Goal: Task Accomplishment & Management: Manage account settings

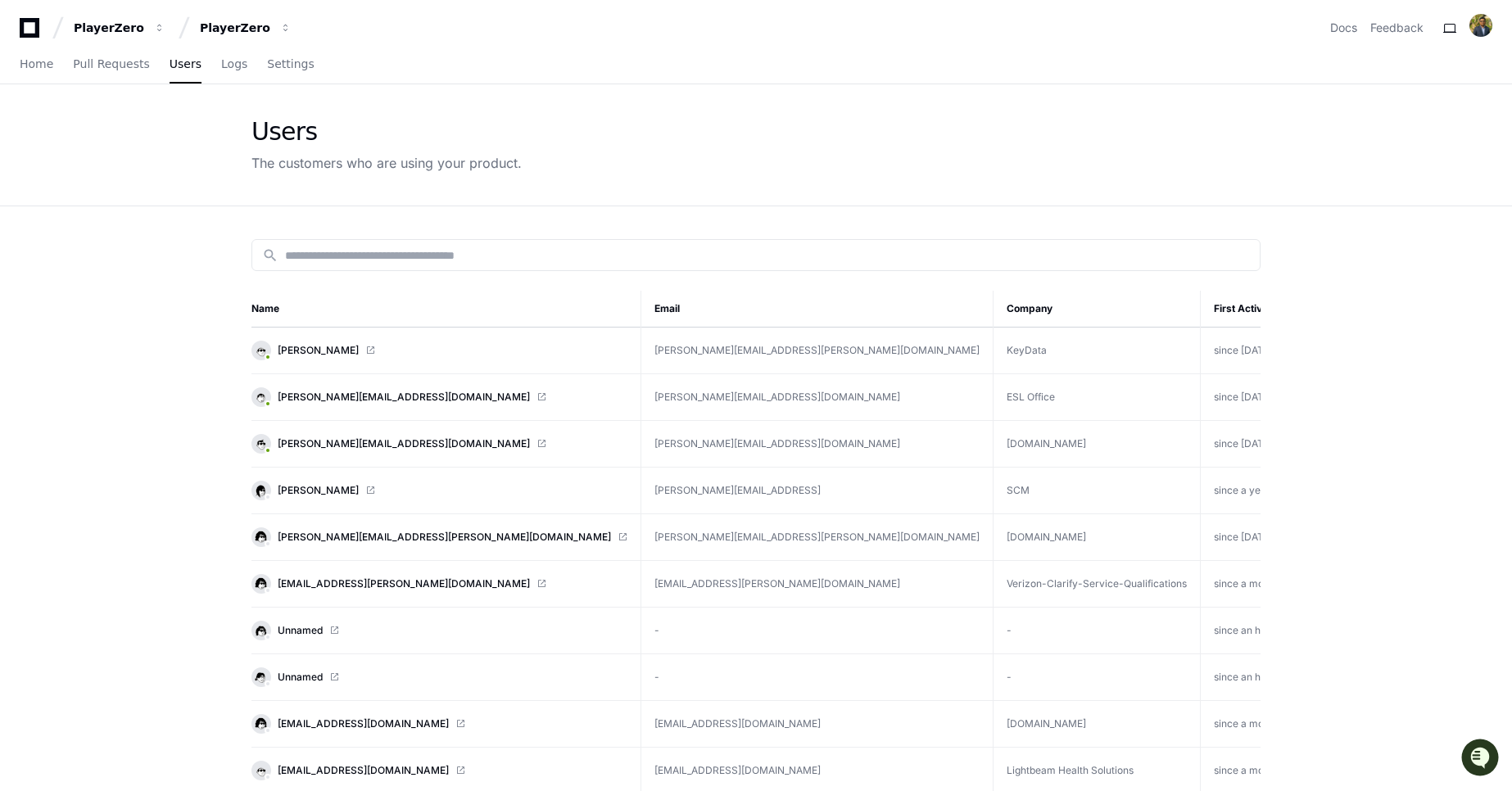
click at [133, 147] on div "Users The customers who are using your product." at bounding box center [756, 145] width 1512 height 122
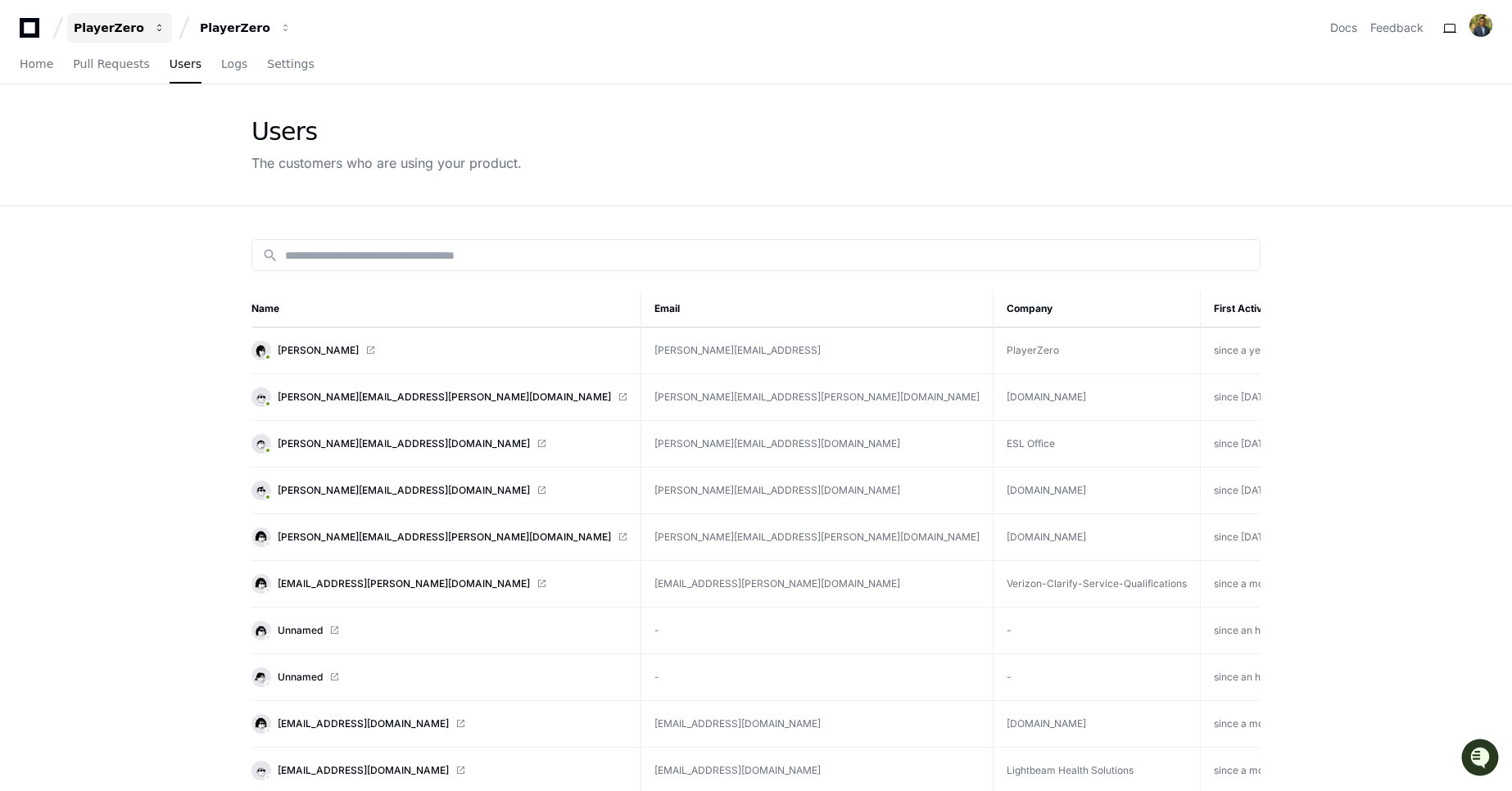
click at [114, 28] on div "PlayerZero" at bounding box center [109, 28] width 70 height 17
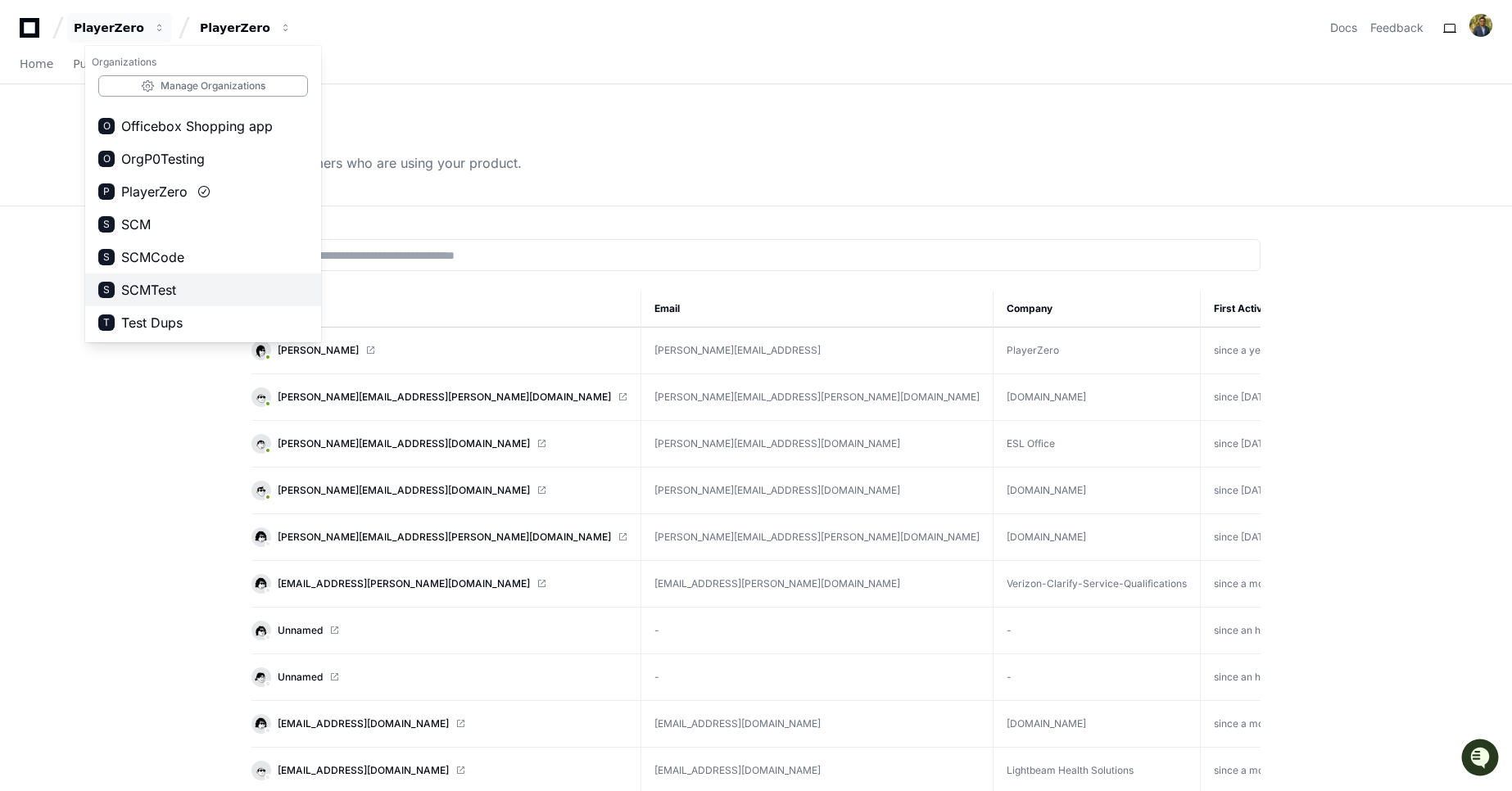
scroll to position [157, 0]
click at [156, 215] on span "SCMTest" at bounding box center [149, 225] width 55 height 20
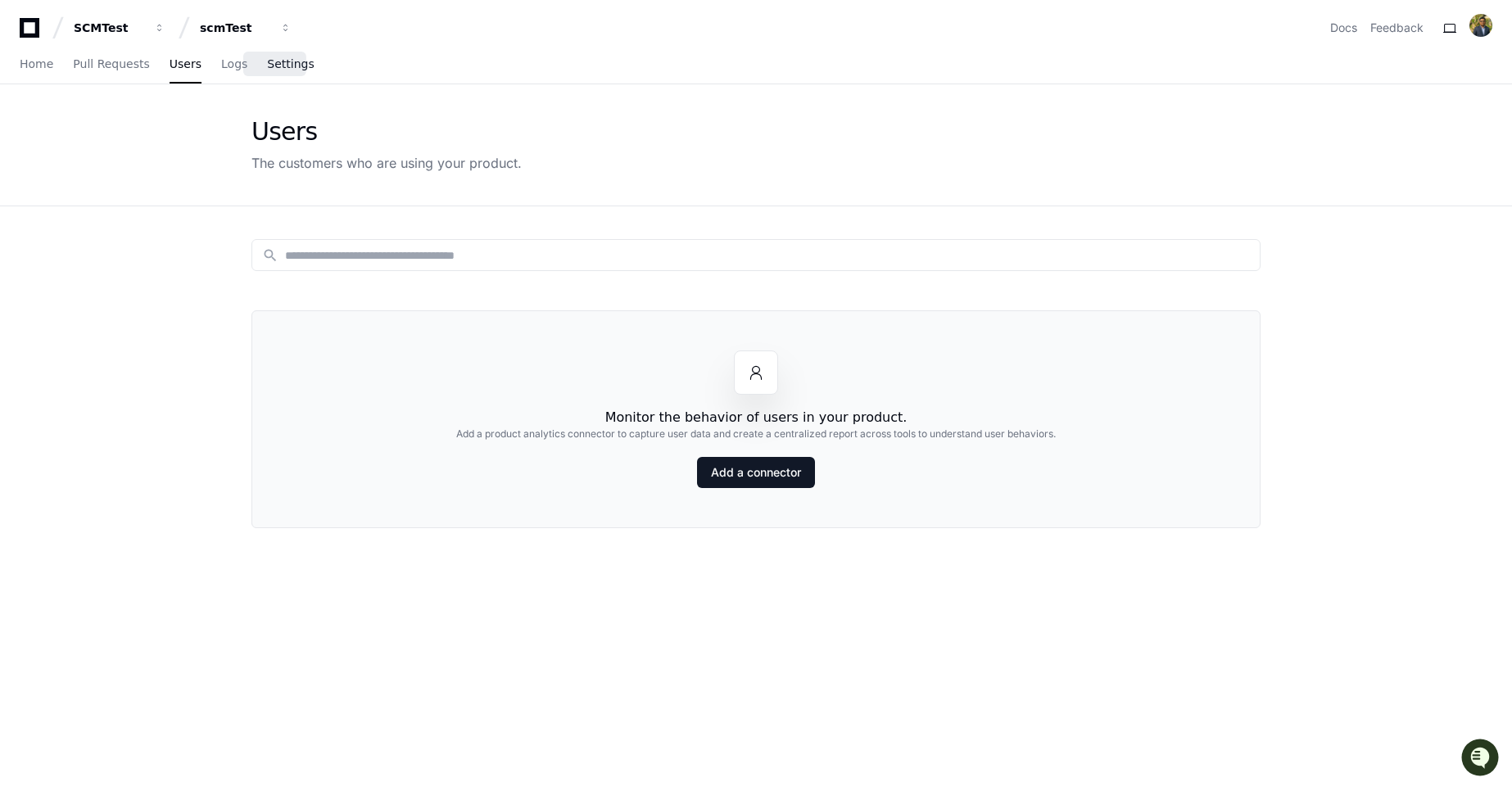
click at [274, 71] on link "Settings" at bounding box center [291, 64] width 47 height 38
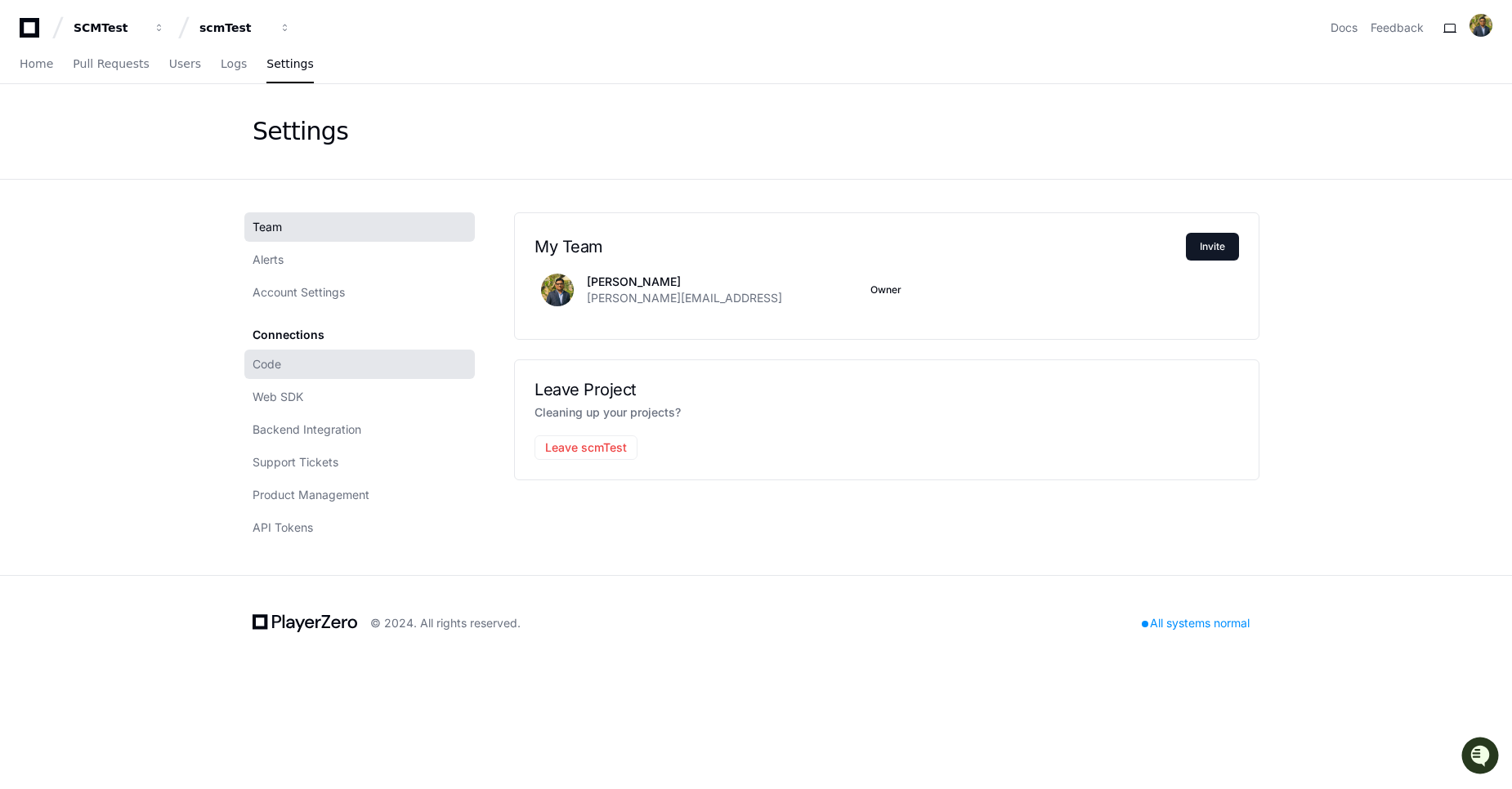
click at [303, 367] on link "Code" at bounding box center [359, 364] width 231 height 29
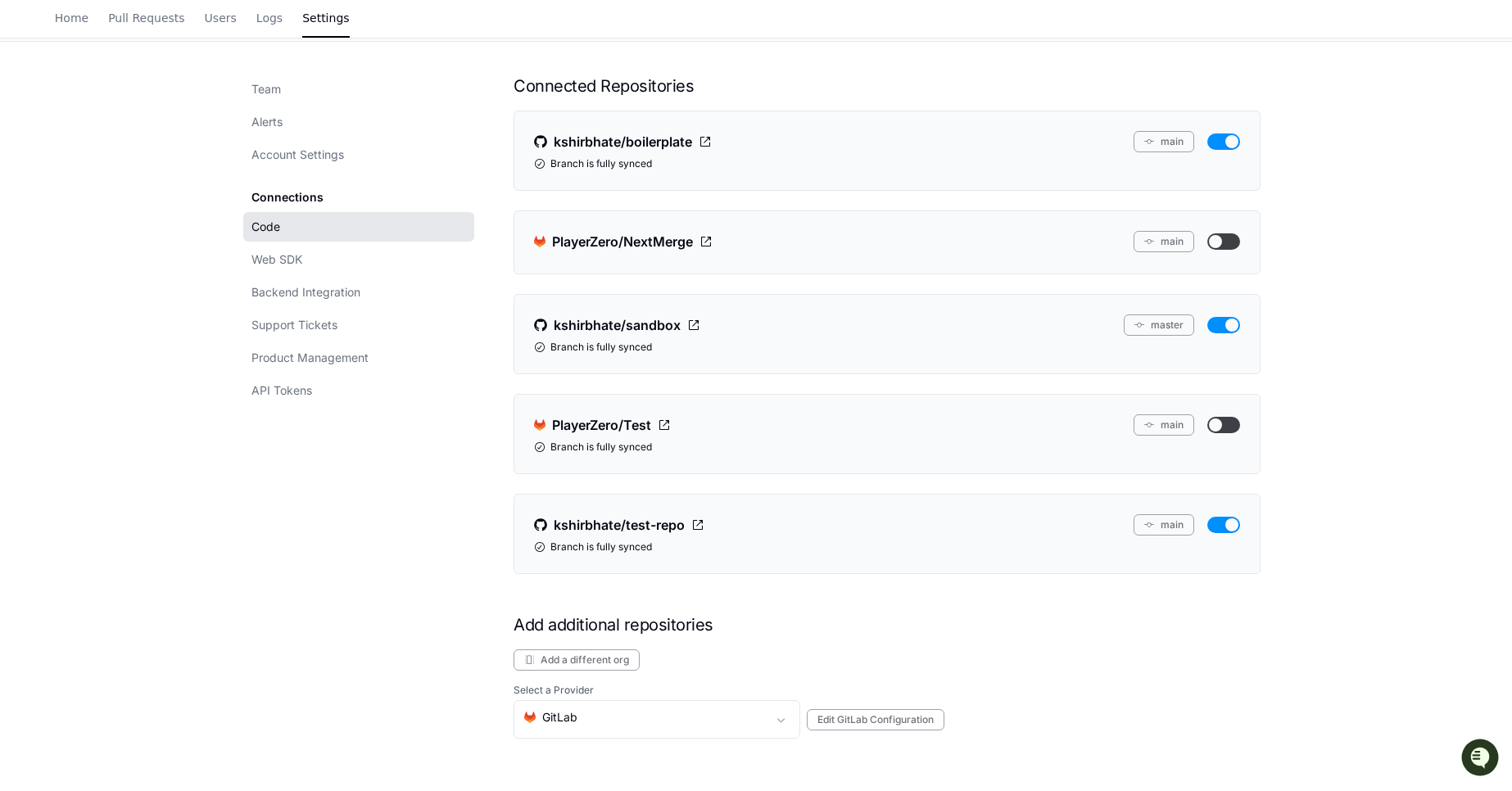
scroll to position [133, 0]
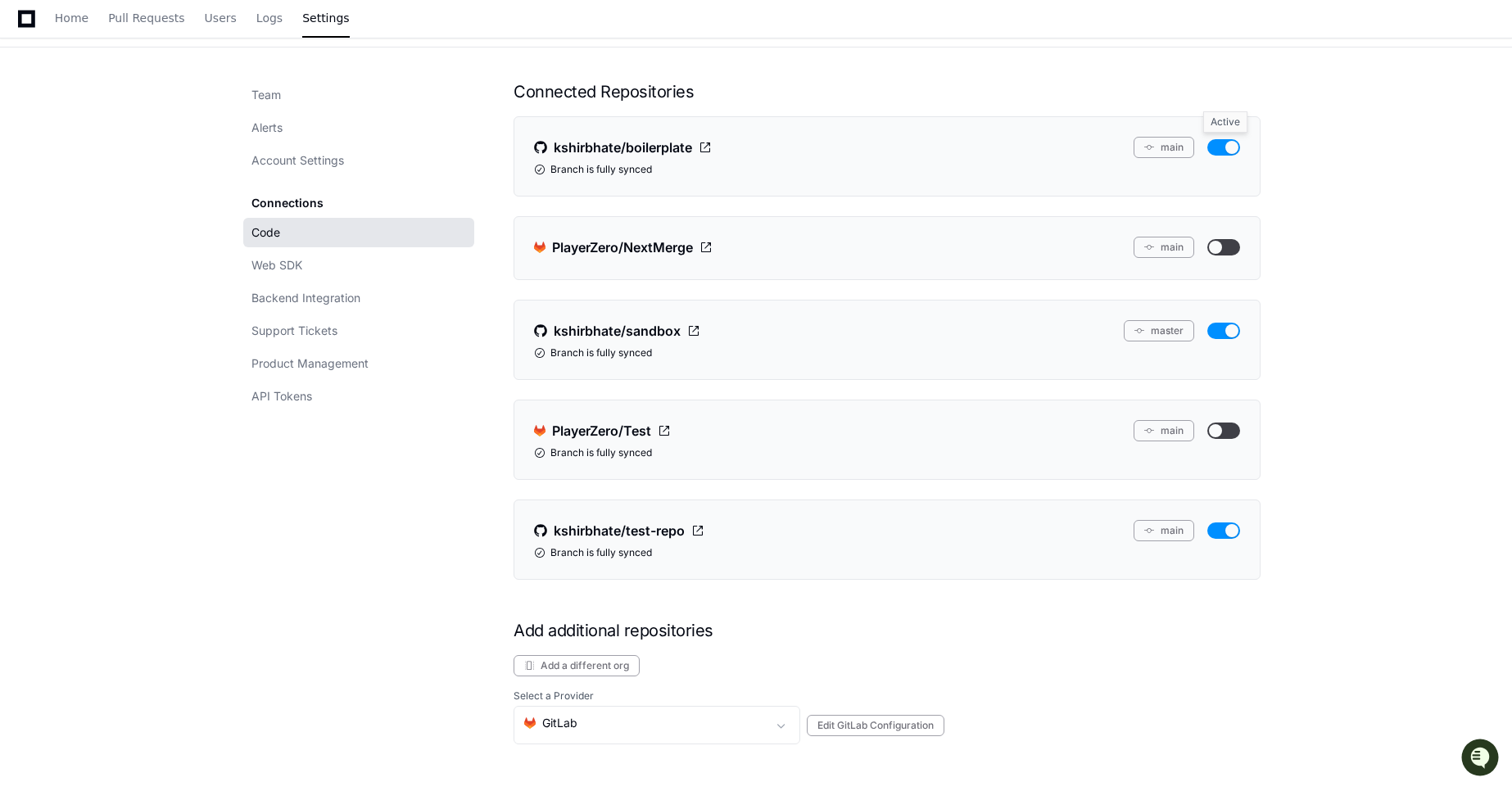
click at [1220, 152] on button "button" at bounding box center [1224, 148] width 33 height 17
click at [1230, 332] on button "button" at bounding box center [1224, 331] width 33 height 17
click at [1233, 529] on button "button" at bounding box center [1224, 531] width 33 height 17
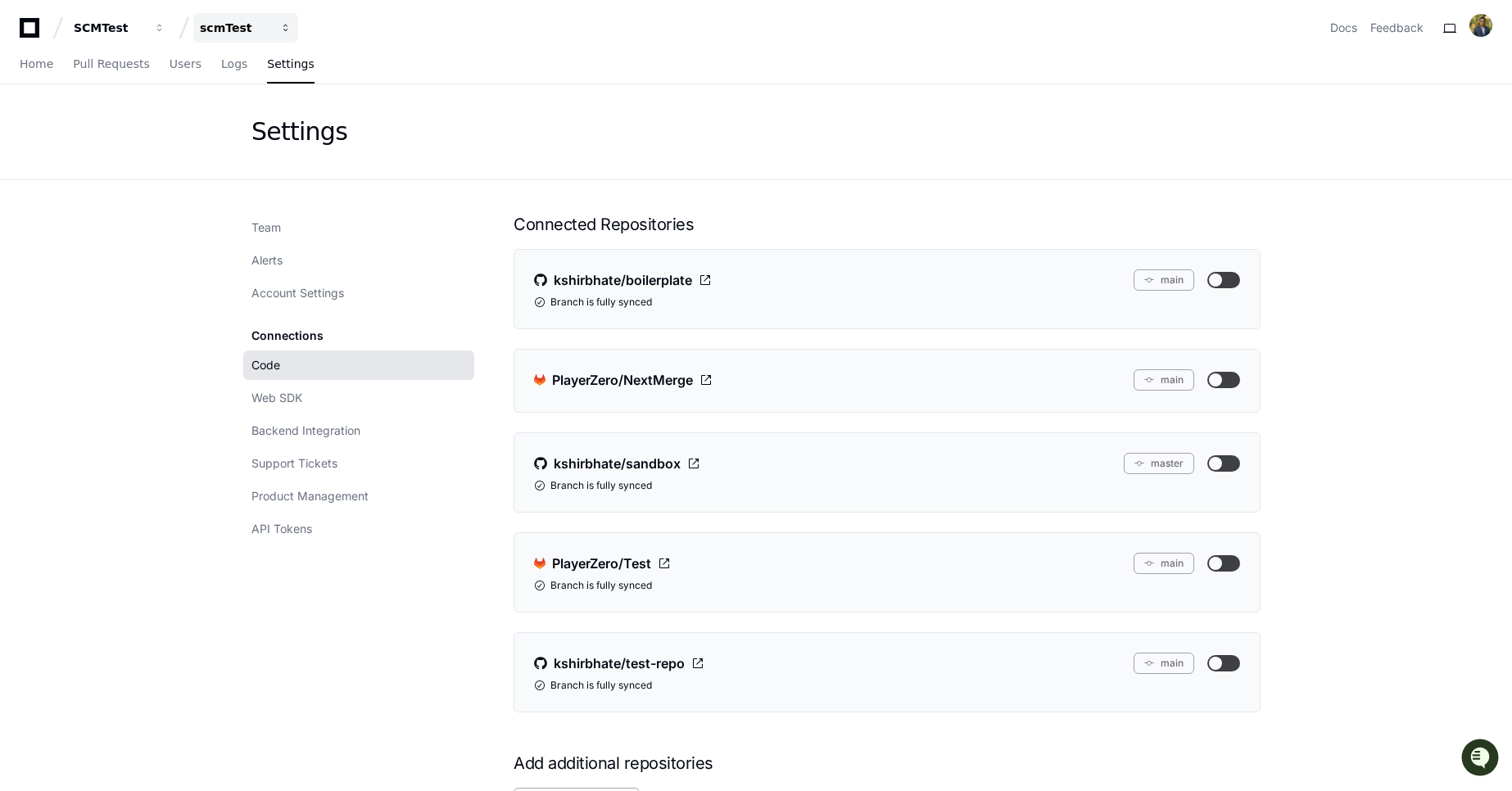
click at [145, 30] on div "scmTest" at bounding box center [109, 28] width 70 height 17
click at [94, 36] on button "SCMTest" at bounding box center [119, 28] width 105 height 29
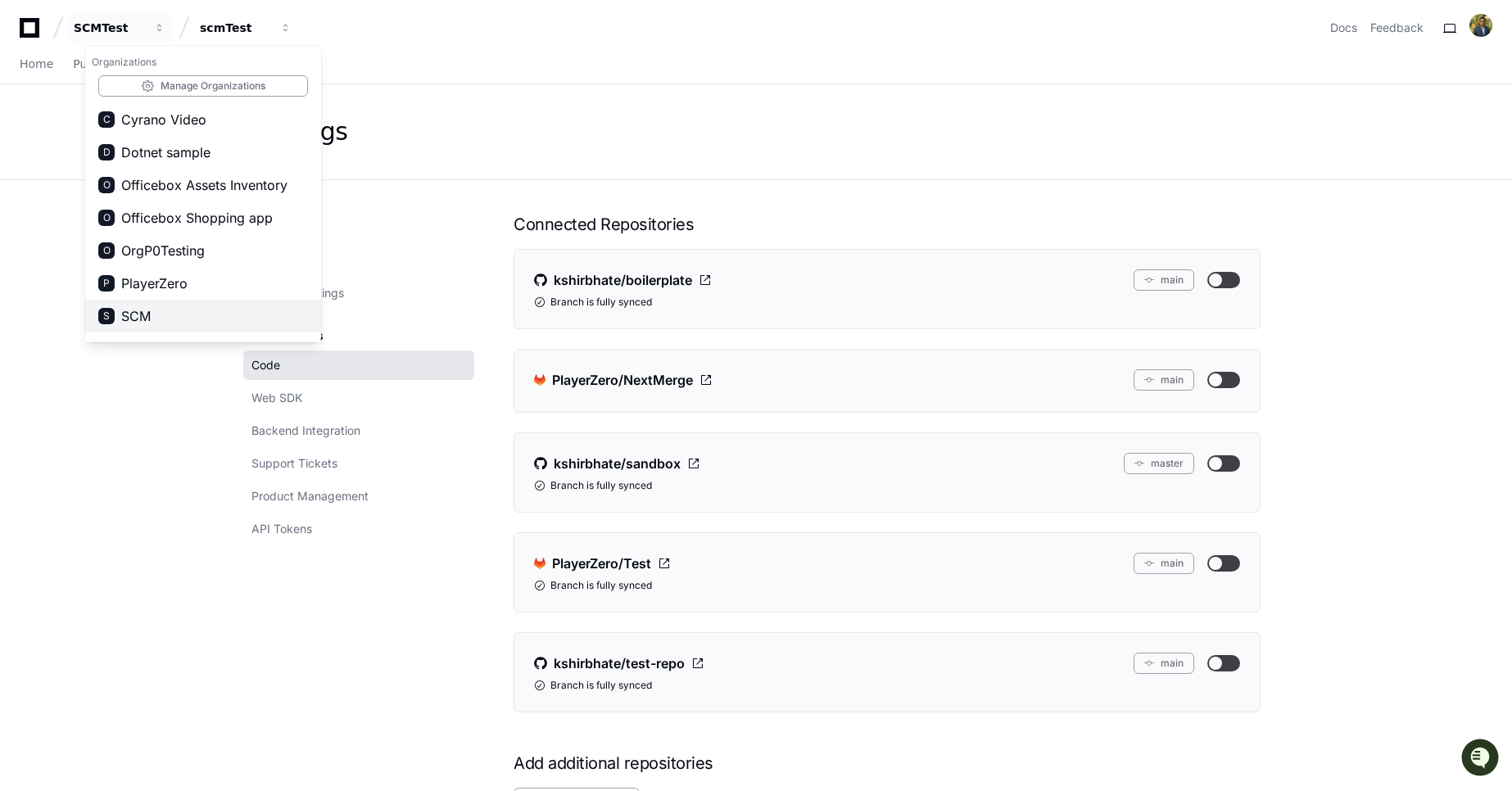
click at [140, 320] on span "SCM" at bounding box center [135, 317] width 29 height 20
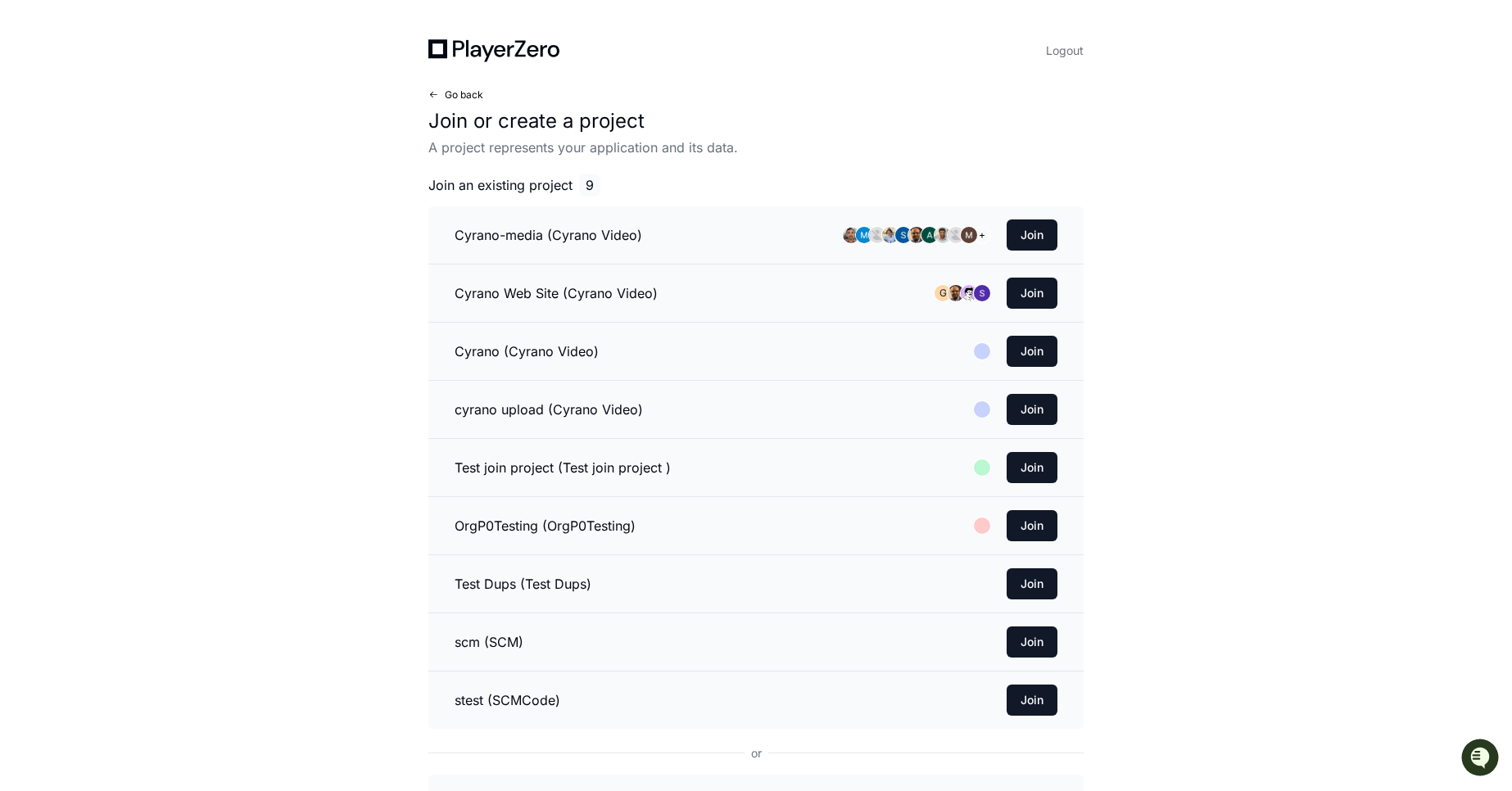
click at [470, 98] on span "Go back" at bounding box center [464, 95] width 38 height 13
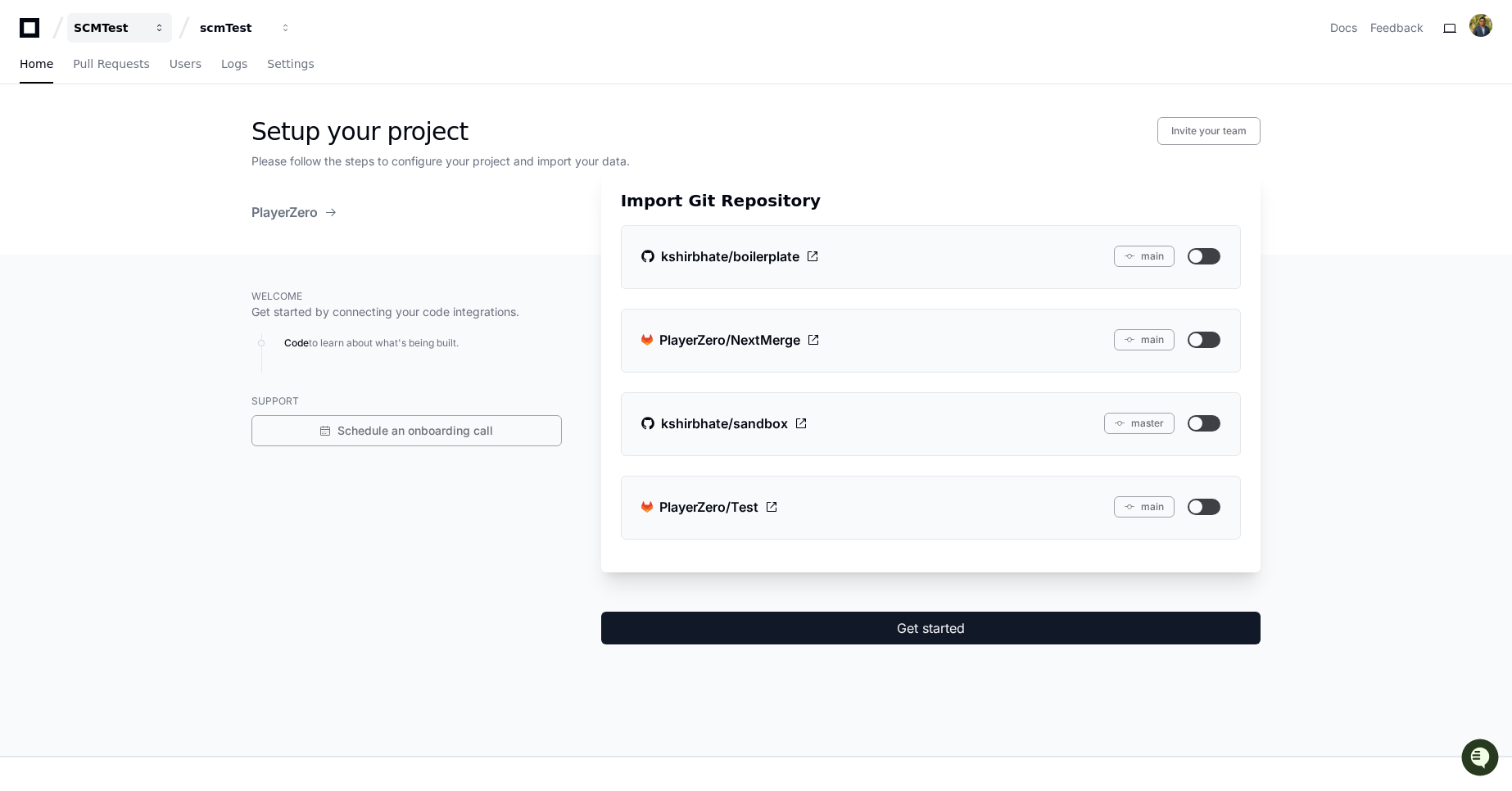
click at [134, 19] on button "SCMTest" at bounding box center [119, 28] width 105 height 29
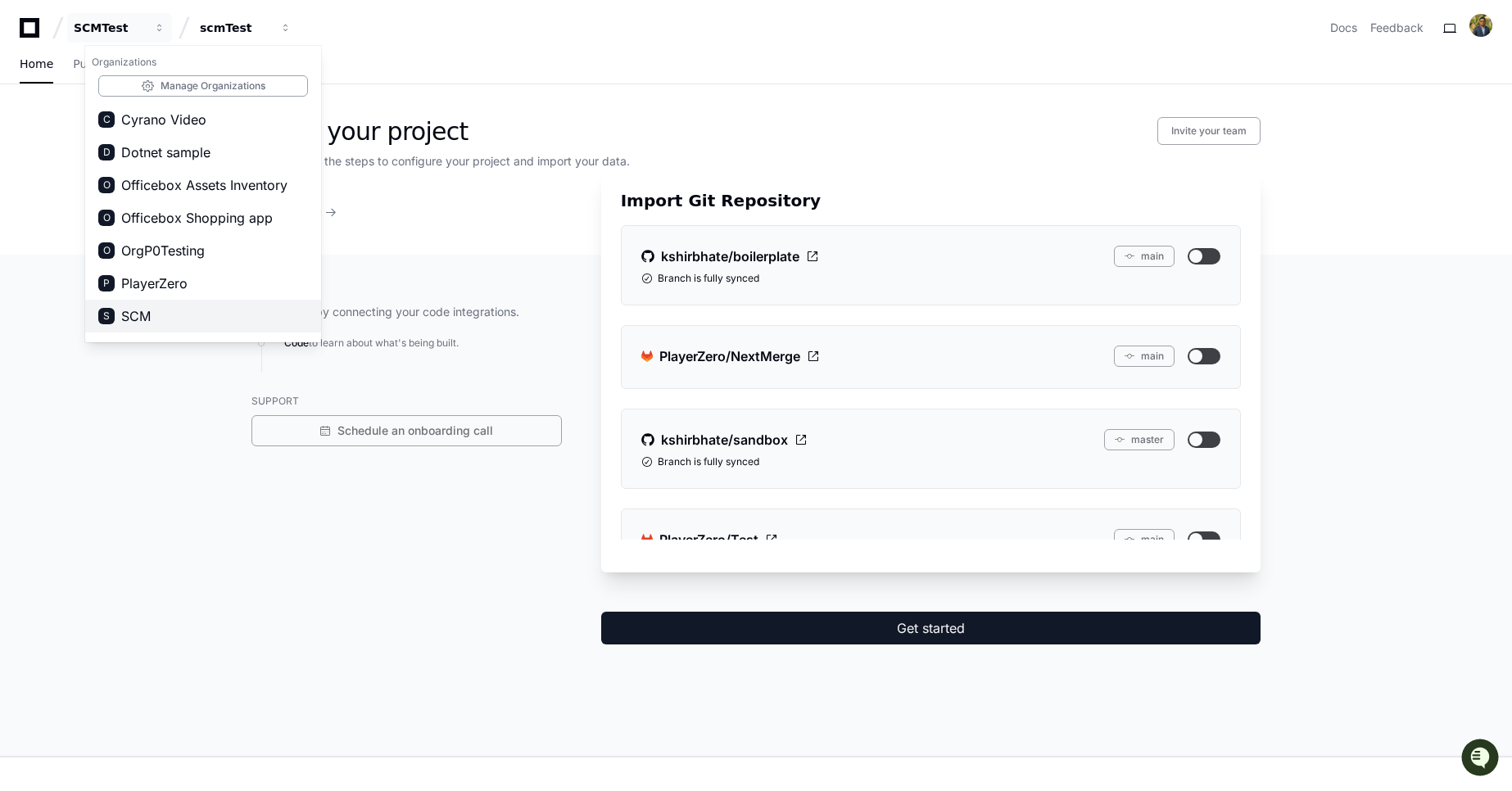
scroll to position [157, 0]
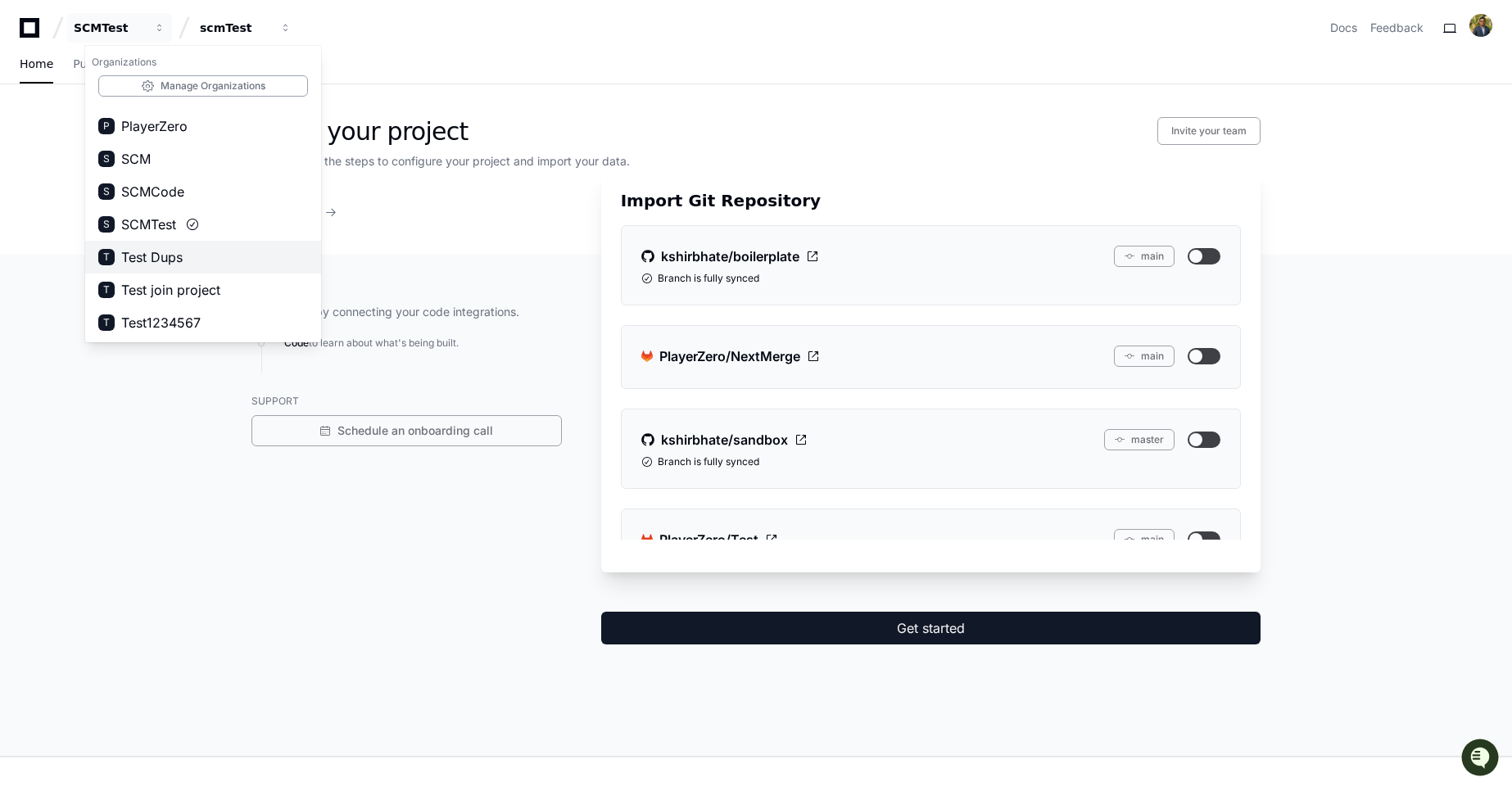
click at [175, 261] on span "Test Dups" at bounding box center [152, 257] width 62 height 20
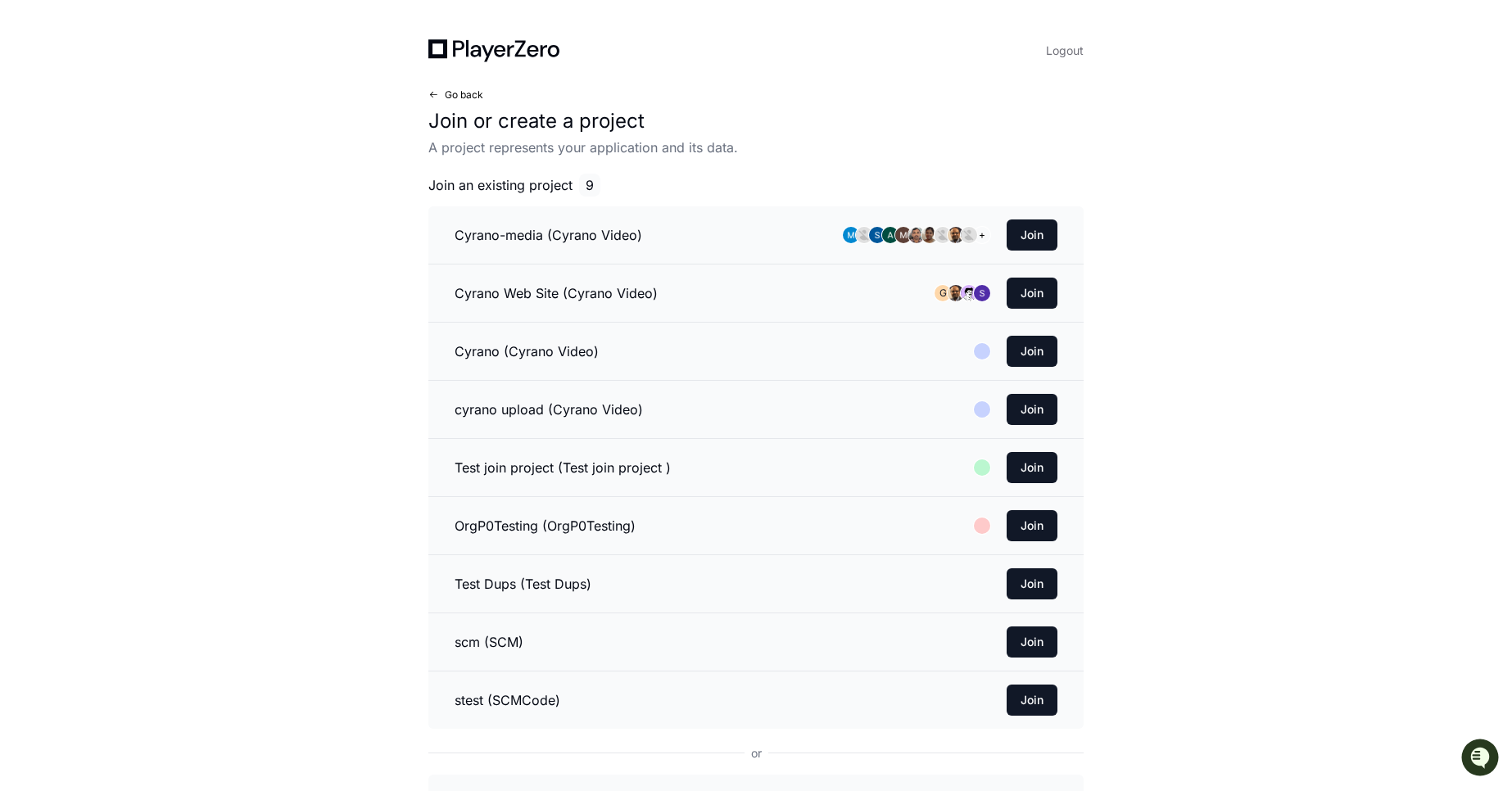
click at [463, 90] on span "Go back" at bounding box center [464, 95] width 38 height 13
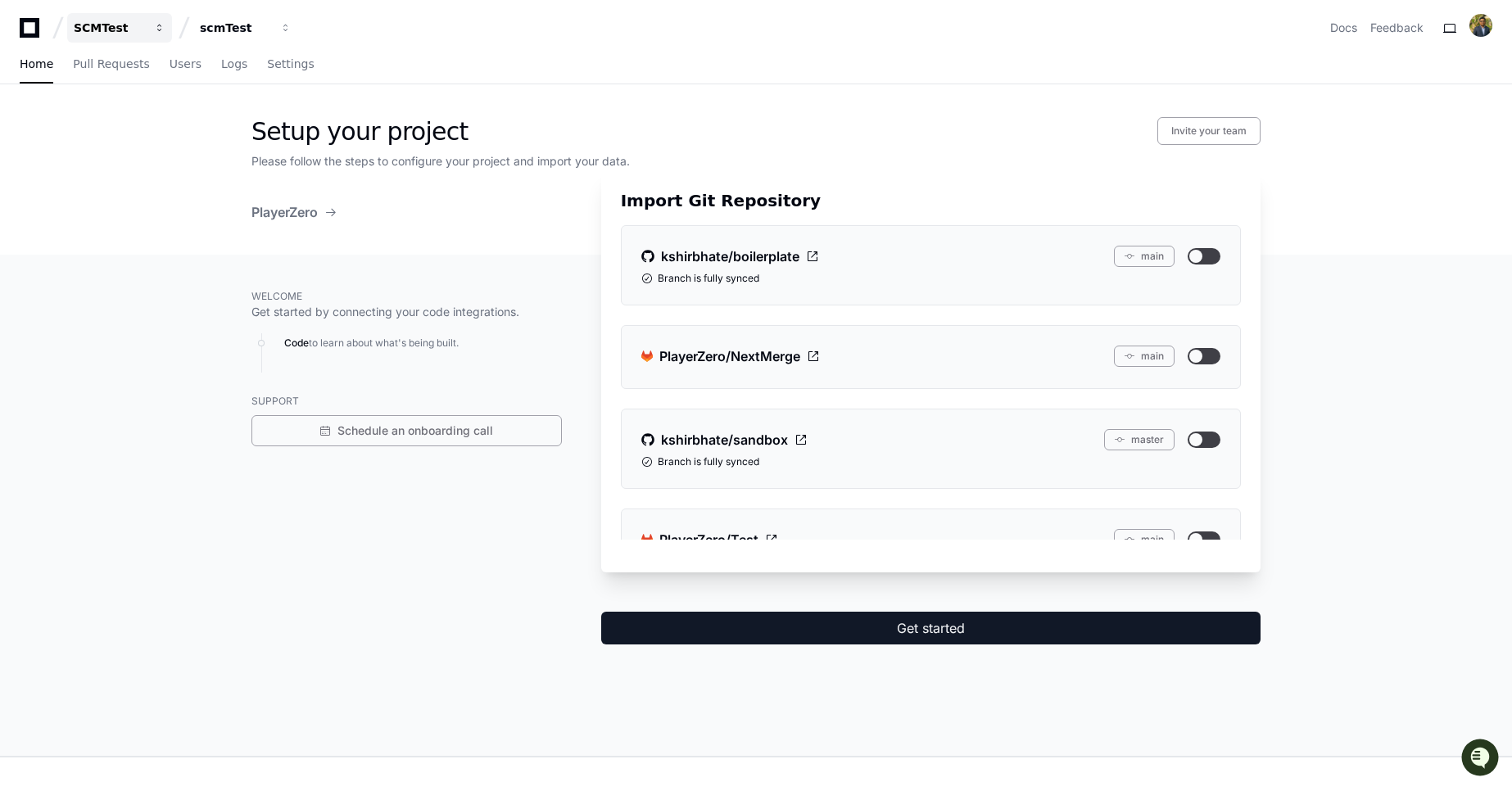
click at [122, 38] on button "SCMTest" at bounding box center [119, 28] width 105 height 29
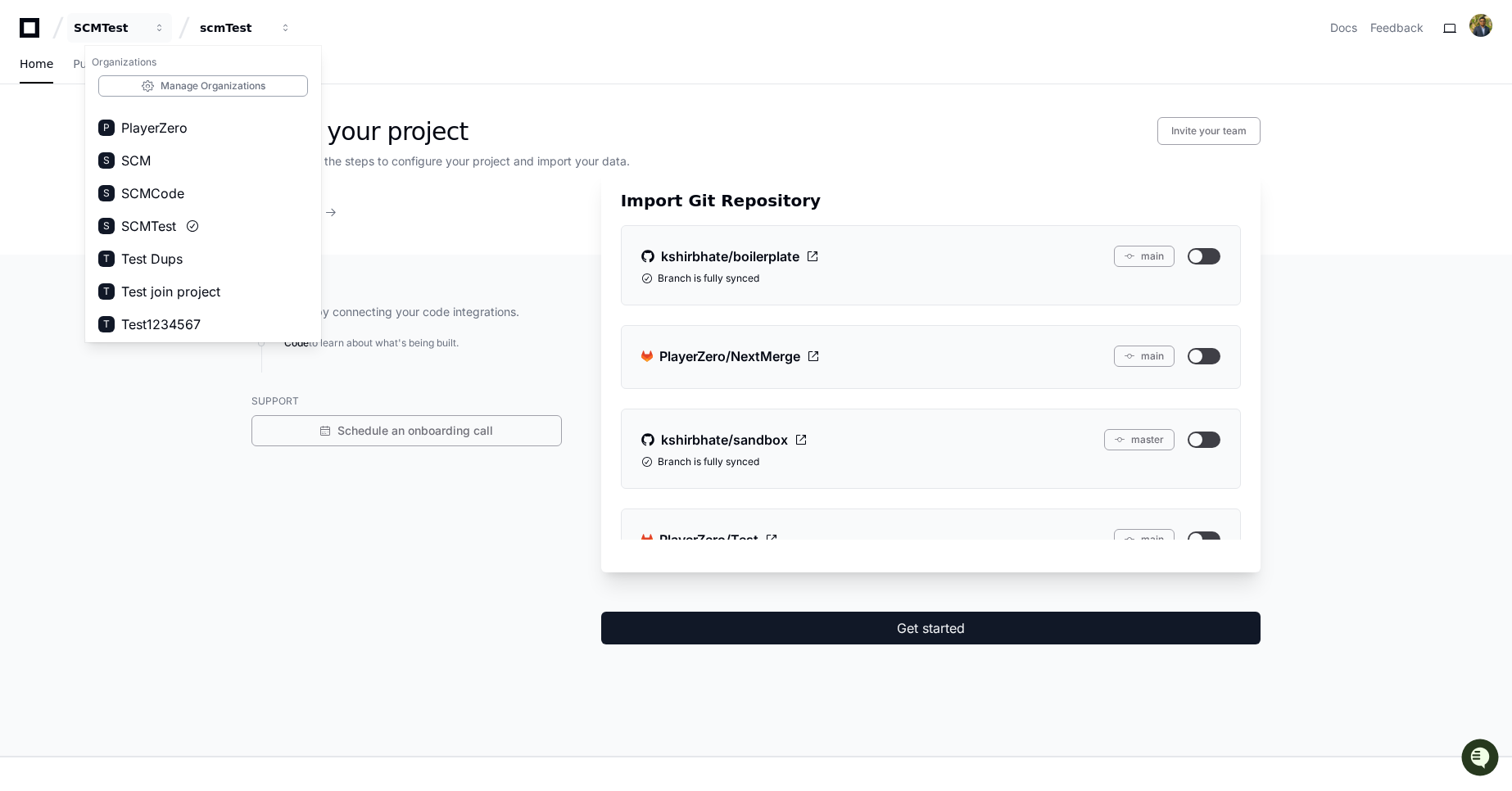
scroll to position [157, 0]
click at [172, 284] on span "Test join project" at bounding box center [170, 290] width 99 height 20
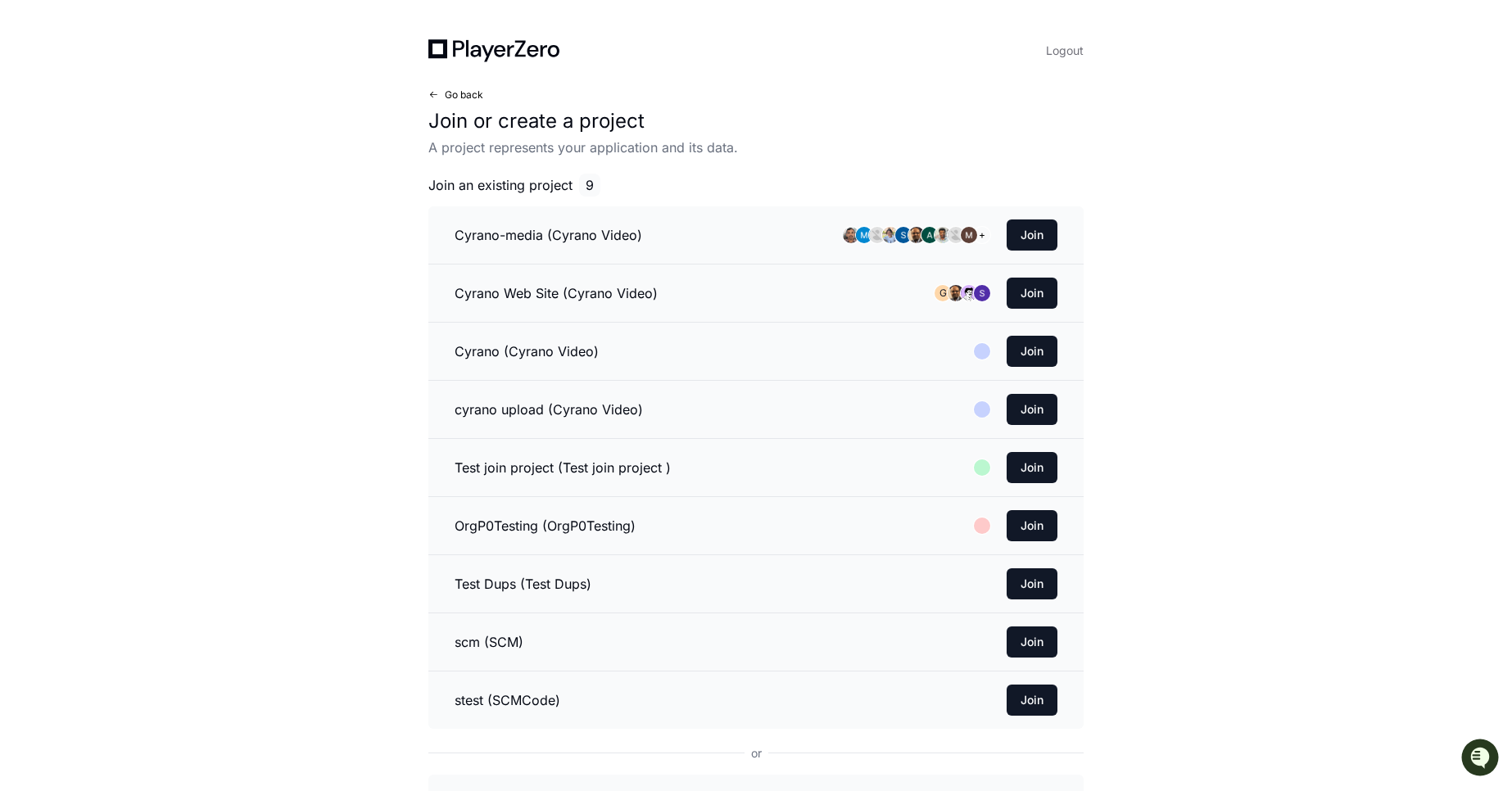
click at [453, 95] on span "Go back" at bounding box center [464, 95] width 38 height 13
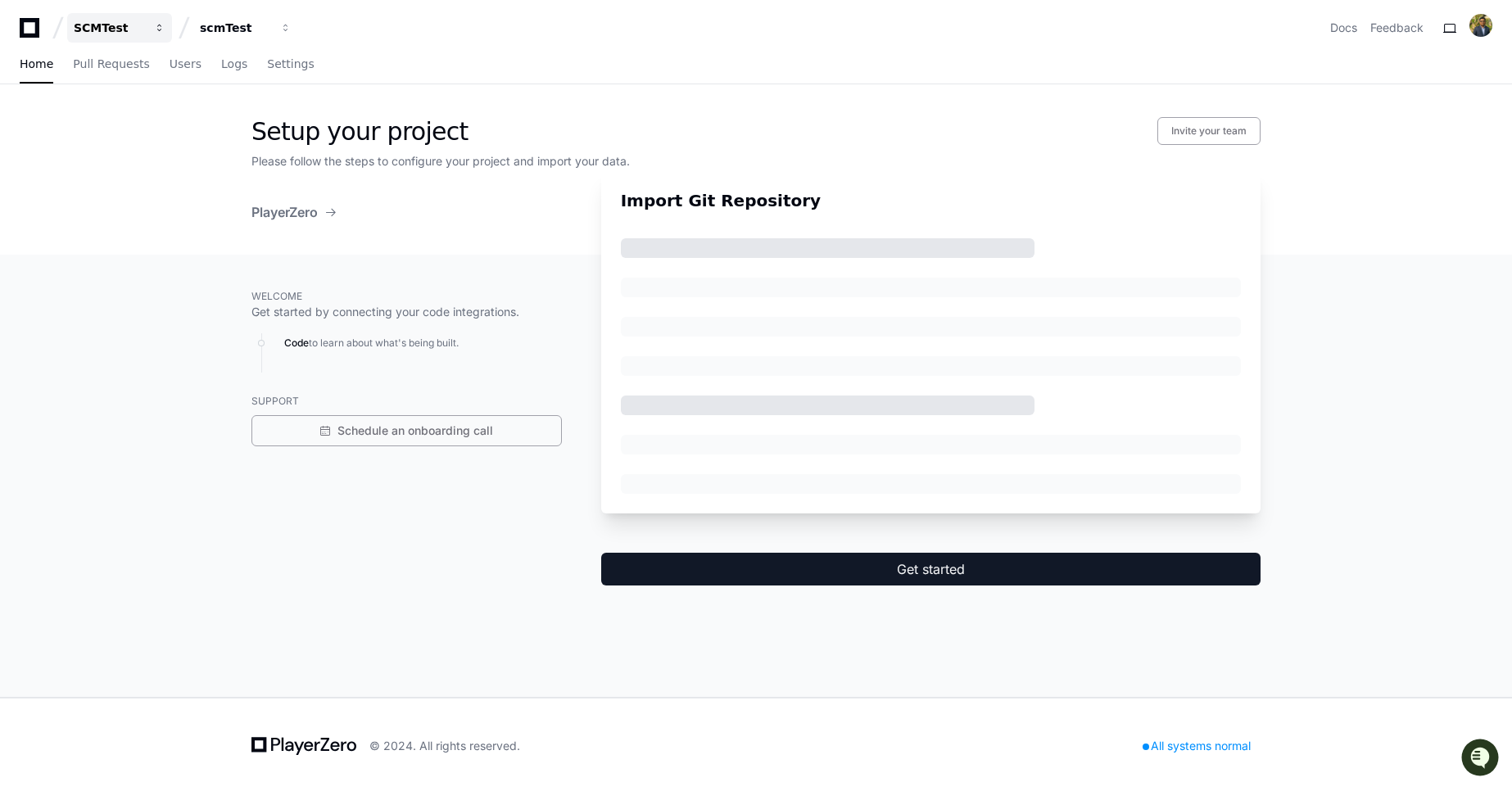
click at [122, 29] on div "SCMTest" at bounding box center [109, 28] width 70 height 17
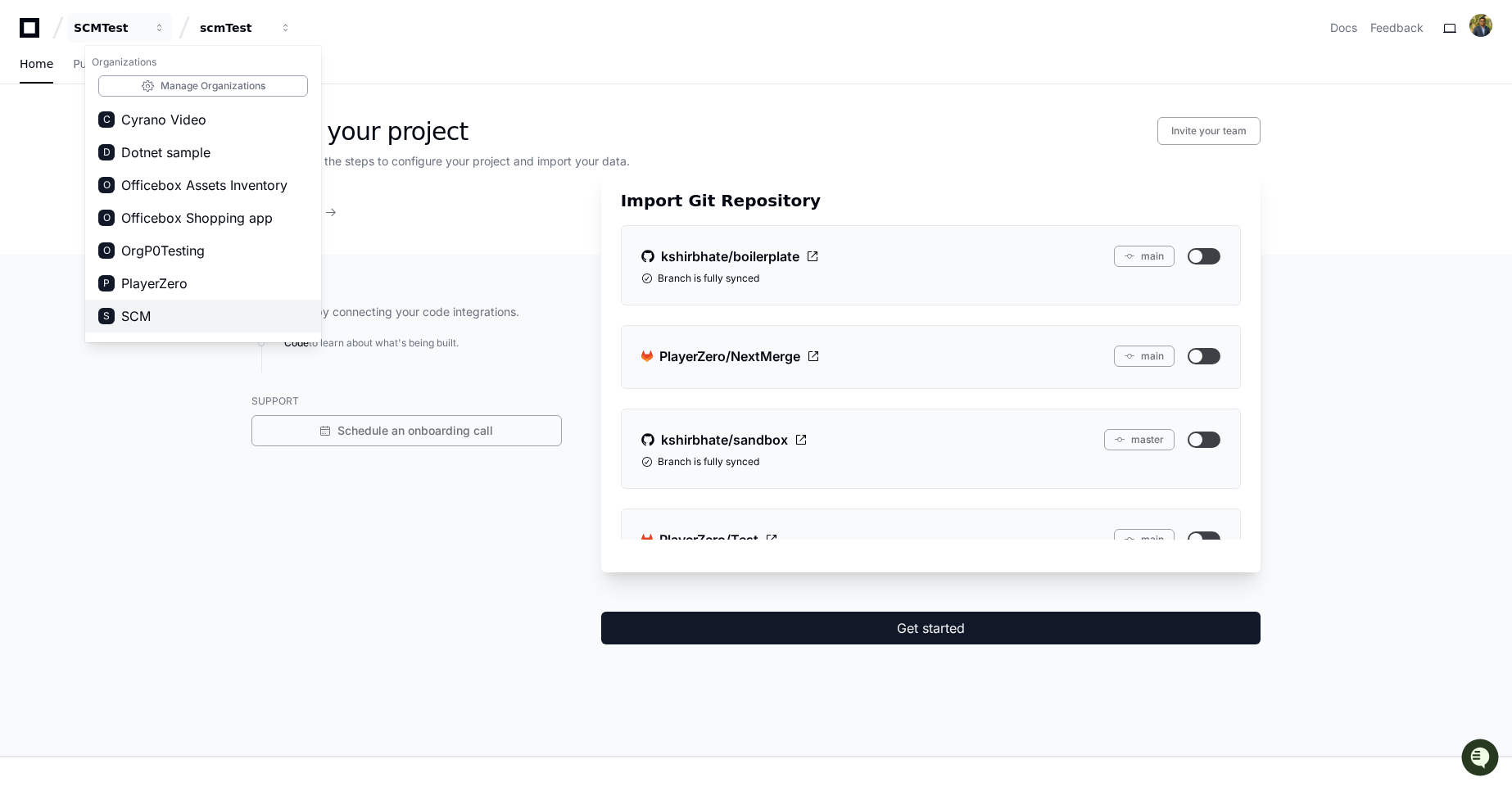
scroll to position [157, 0]
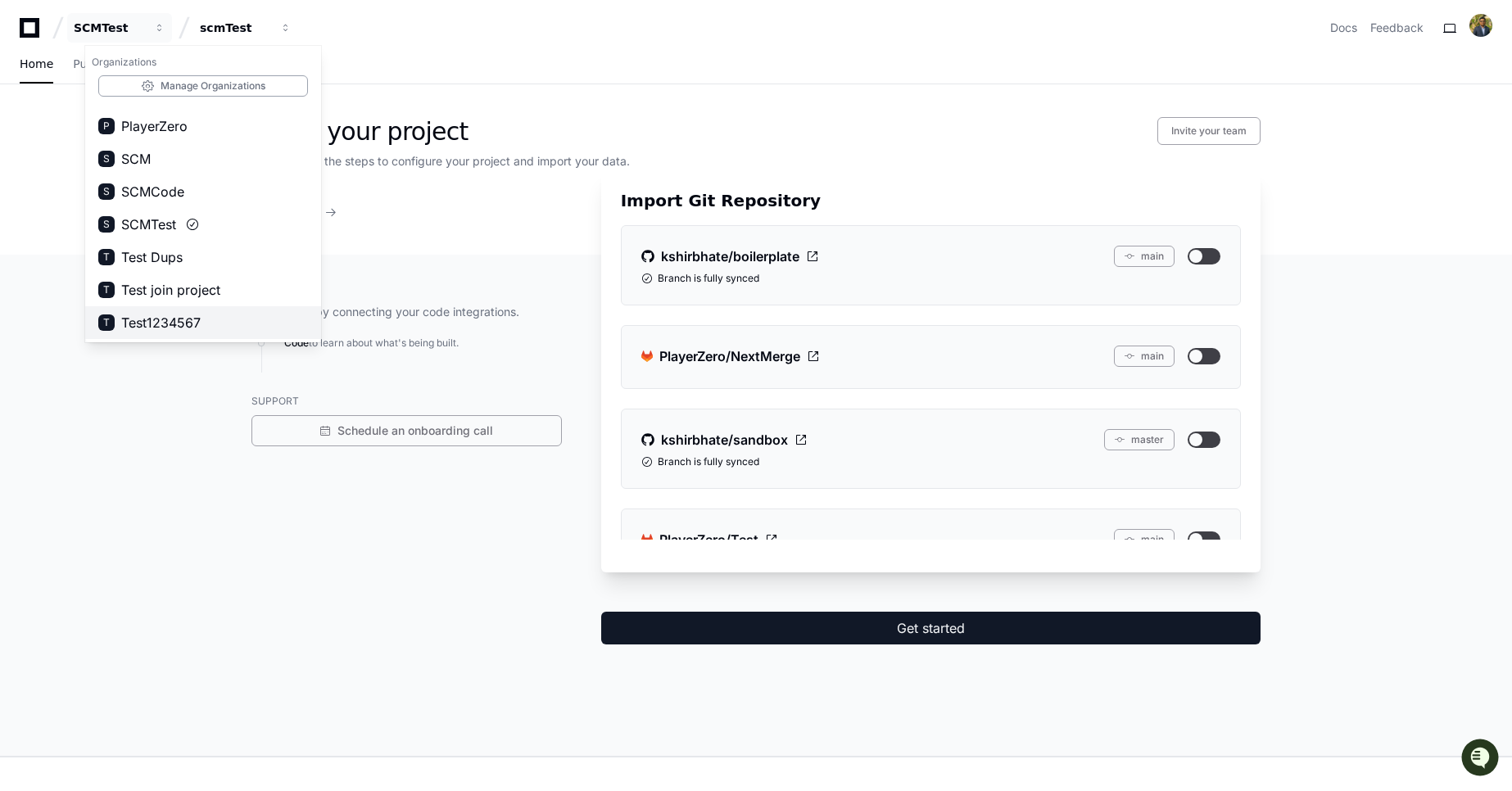
click at [155, 334] on button "T Test1234567" at bounding box center [203, 322] width 236 height 33
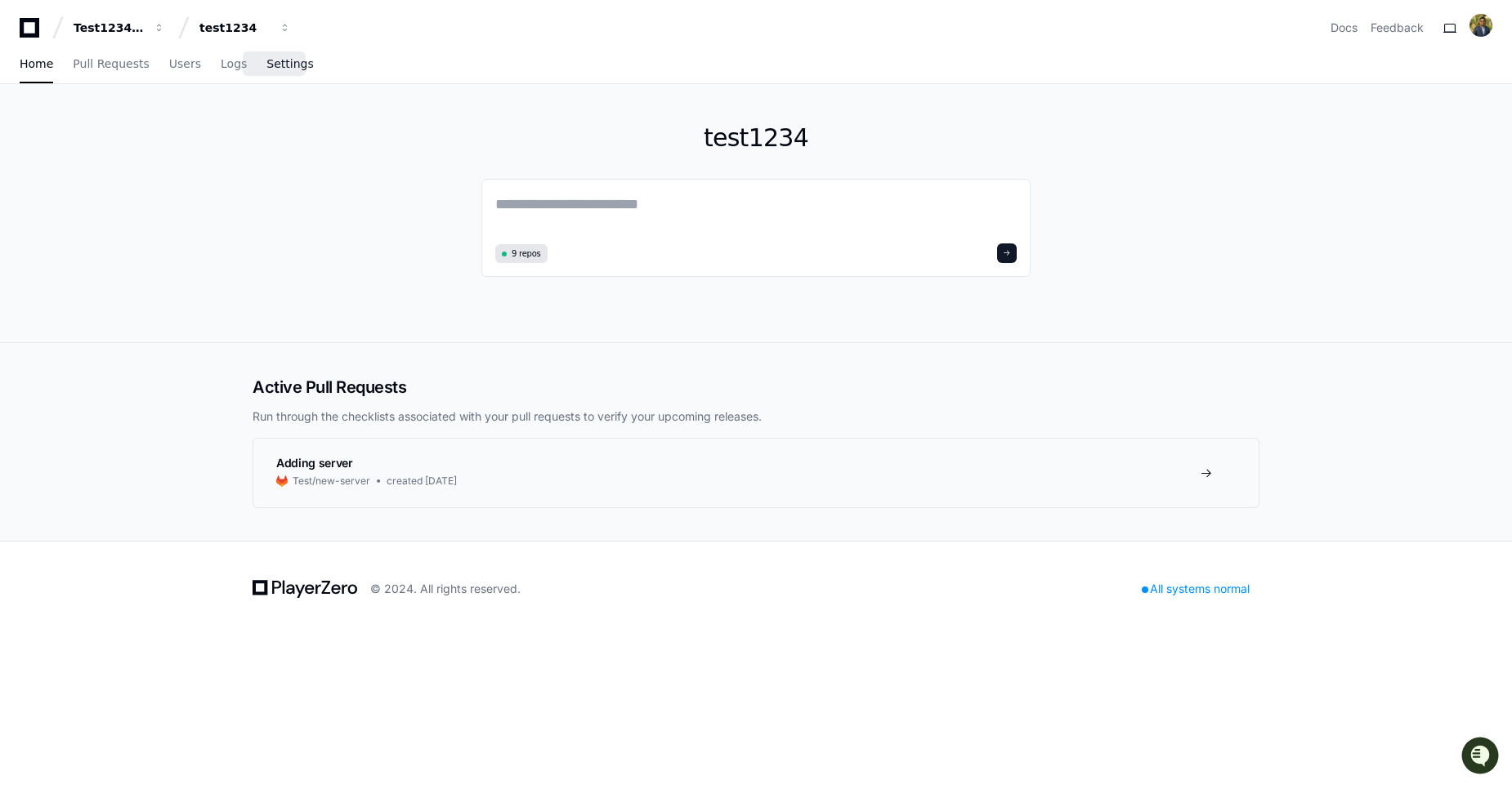
click at [280, 61] on span "Settings" at bounding box center [290, 64] width 47 height 10
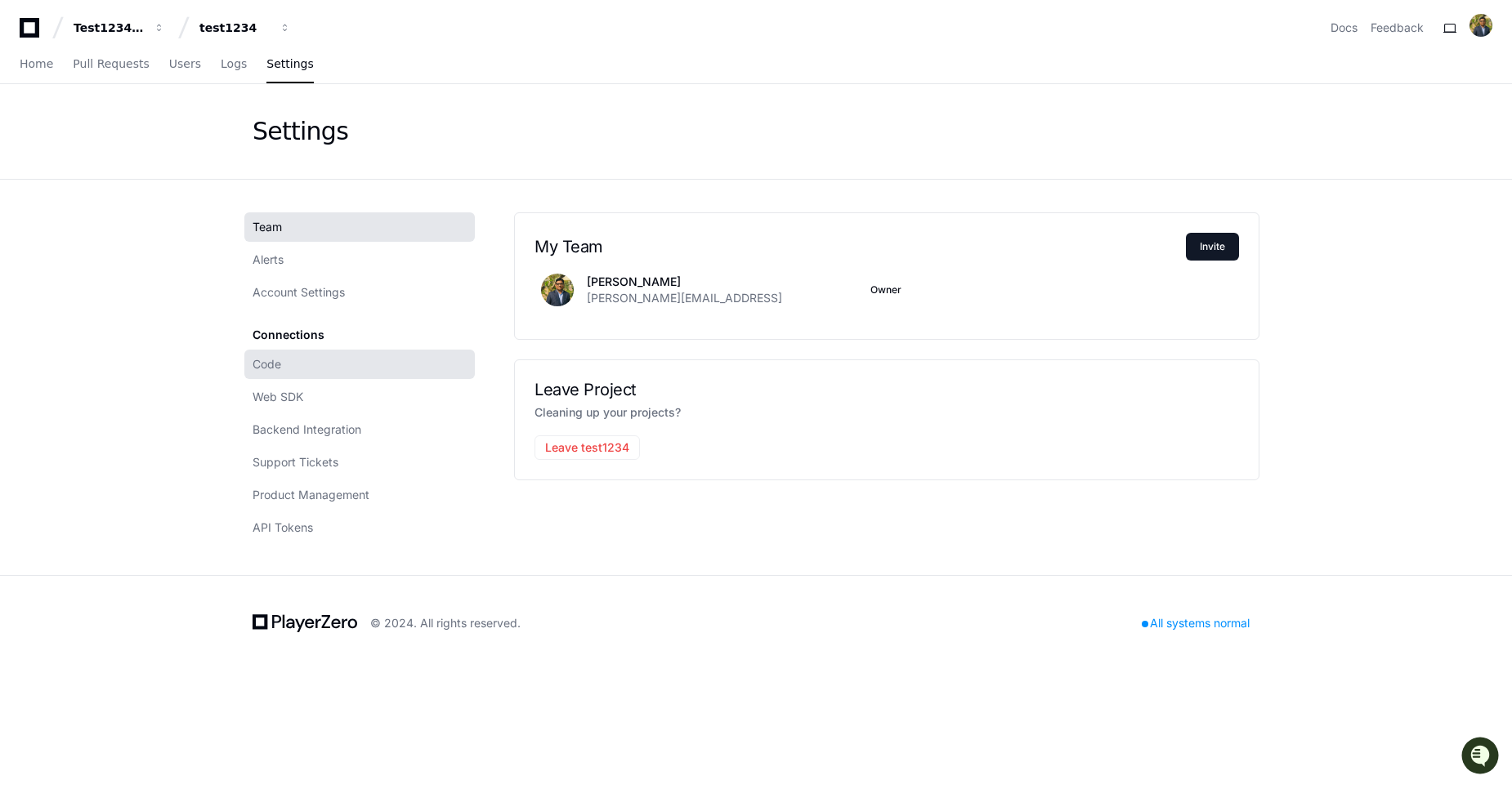
click at [309, 370] on link "Code" at bounding box center [359, 364] width 231 height 29
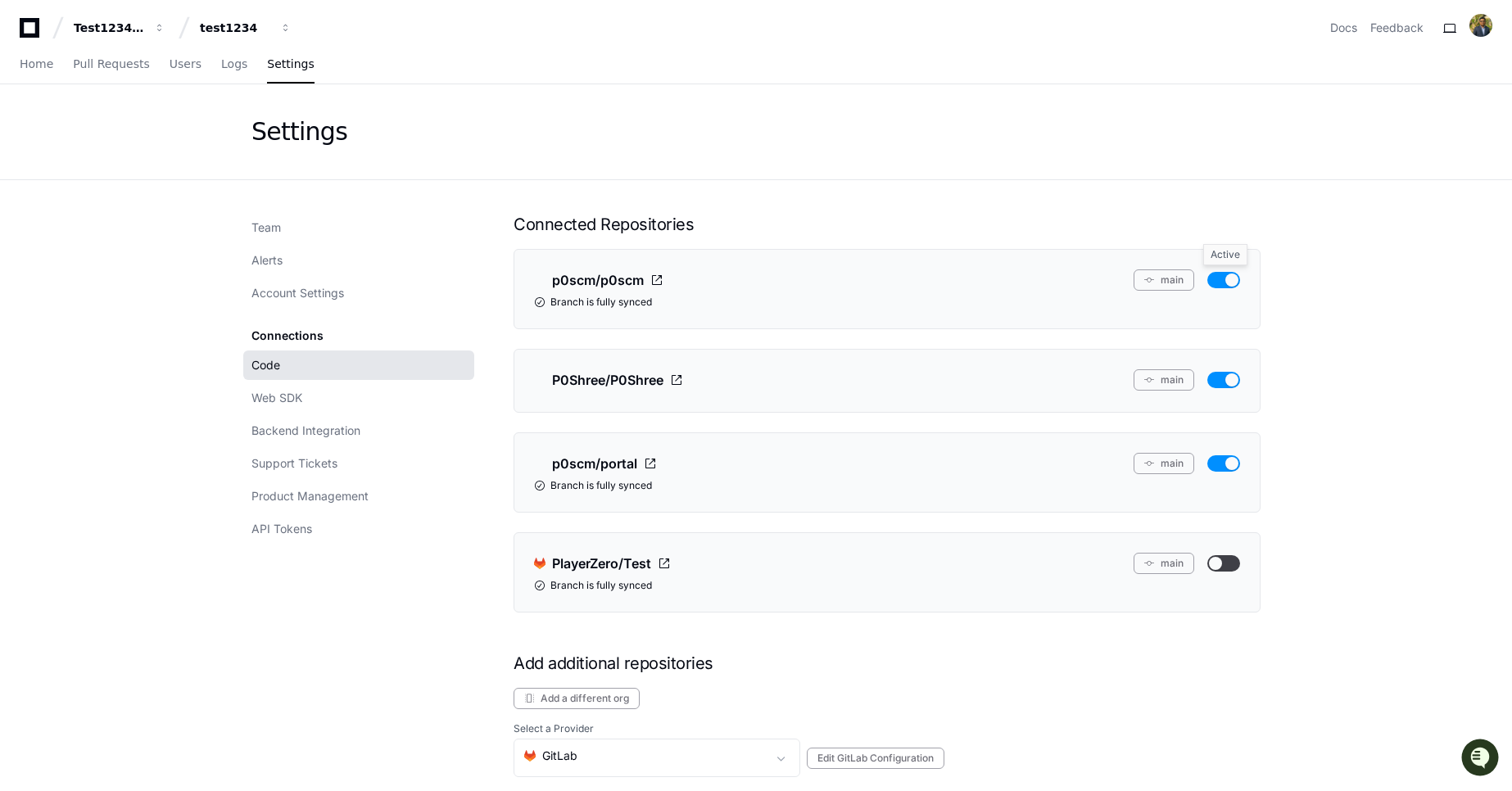
click at [1229, 275] on button "button" at bounding box center [1224, 281] width 33 height 17
click at [1231, 388] on button "button" at bounding box center [1224, 380] width 33 height 17
click at [1230, 463] on button "button" at bounding box center [1224, 464] width 33 height 17
click at [127, 38] on button "Test1234567" at bounding box center [119, 28] width 105 height 29
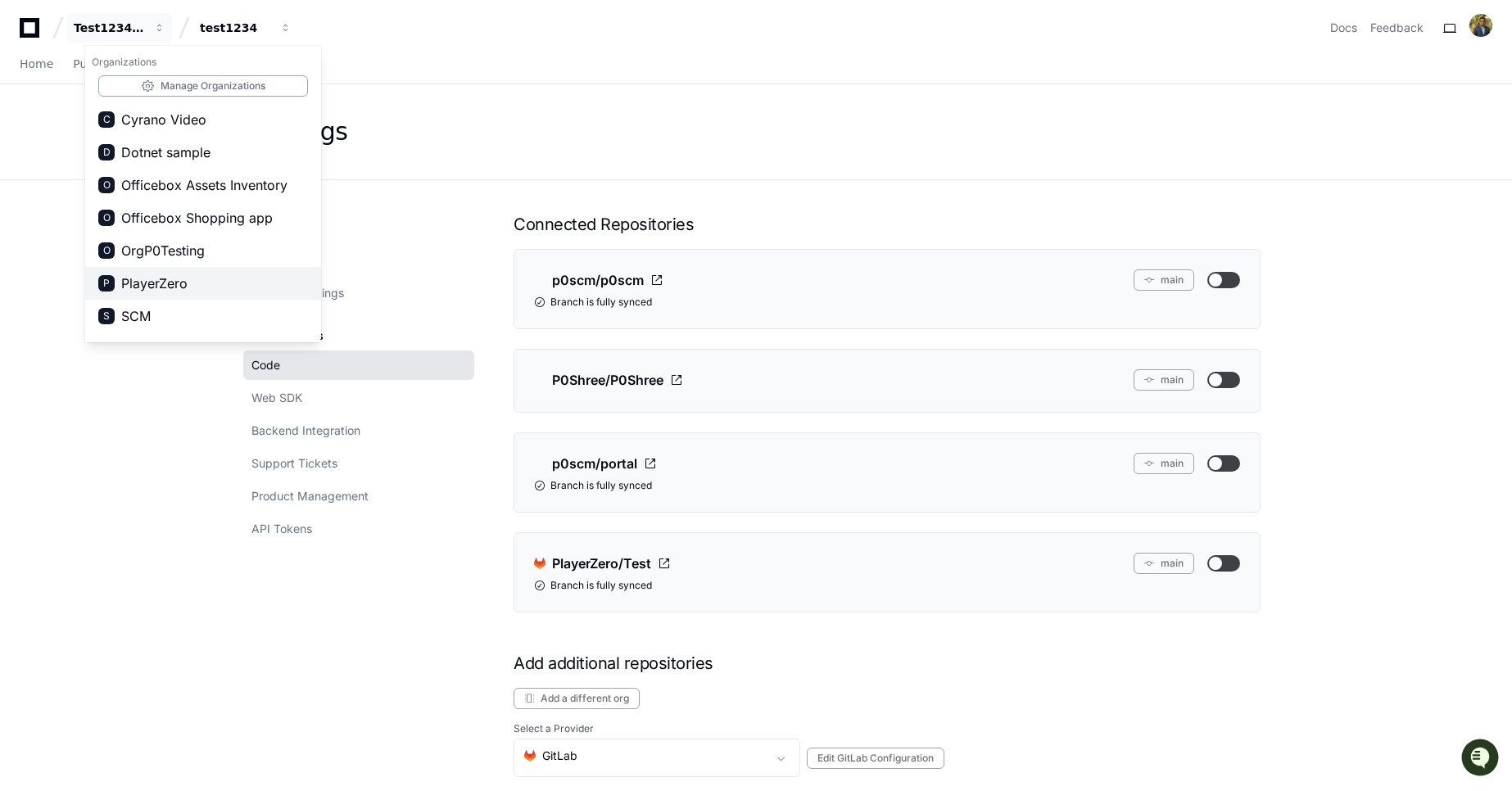
click at [160, 281] on span "PlayerZero" at bounding box center [154, 284] width 66 height 20
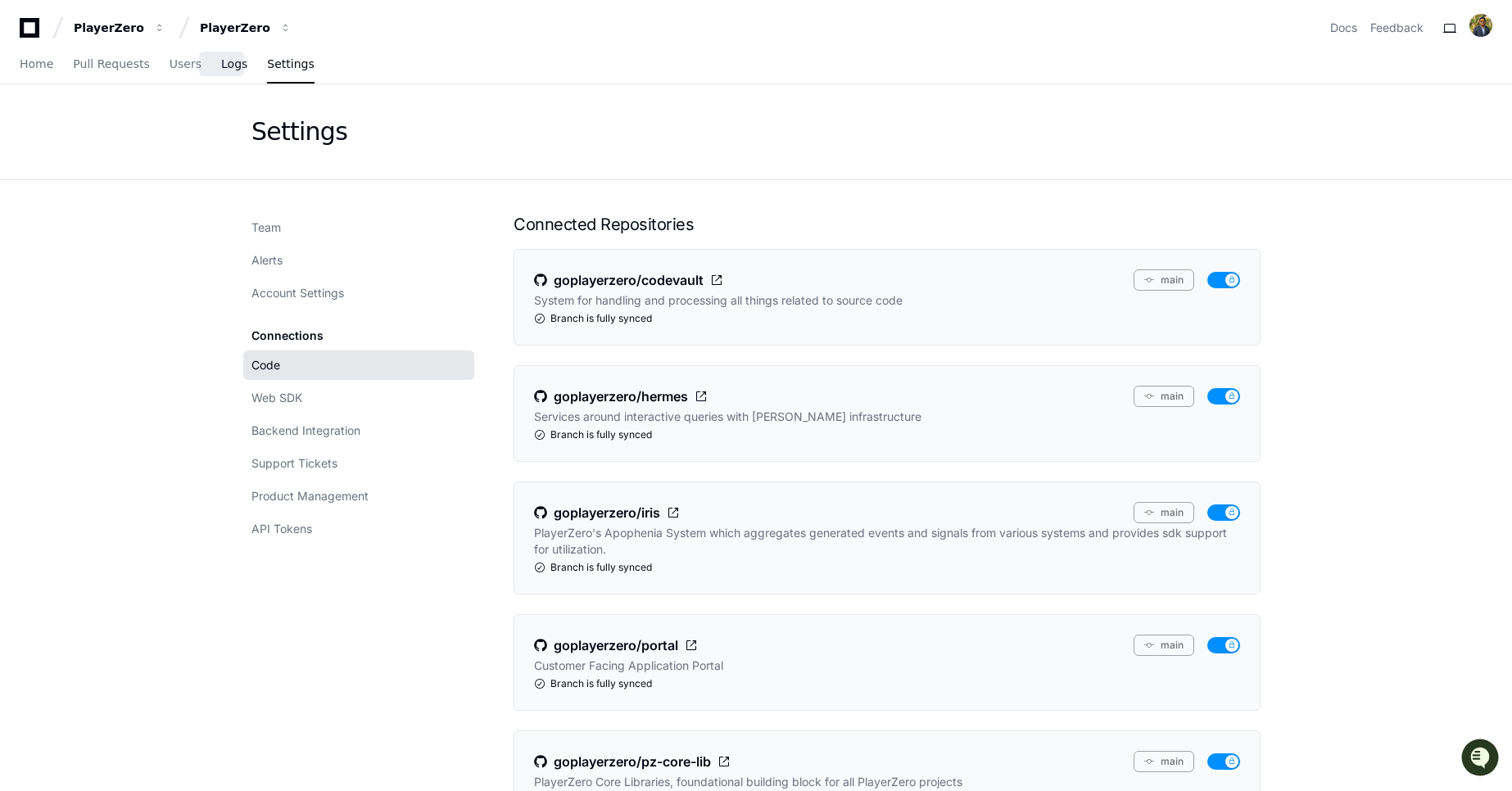
click at [221, 64] on span "Logs" at bounding box center [234, 64] width 26 height 10
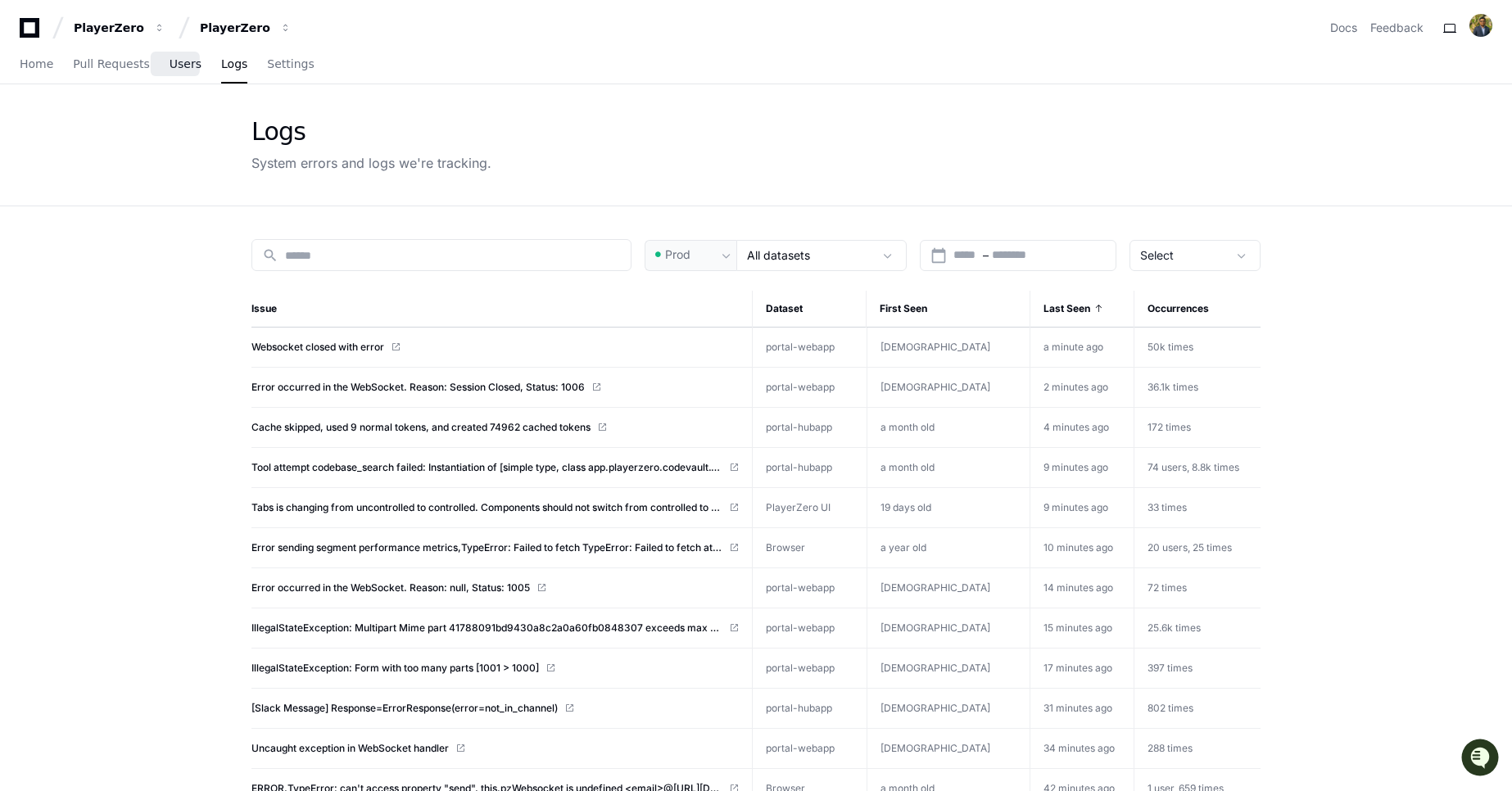
click at [170, 63] on span "Users" at bounding box center [185, 64] width 32 height 10
